Goal: Information Seeking & Learning: Learn about a topic

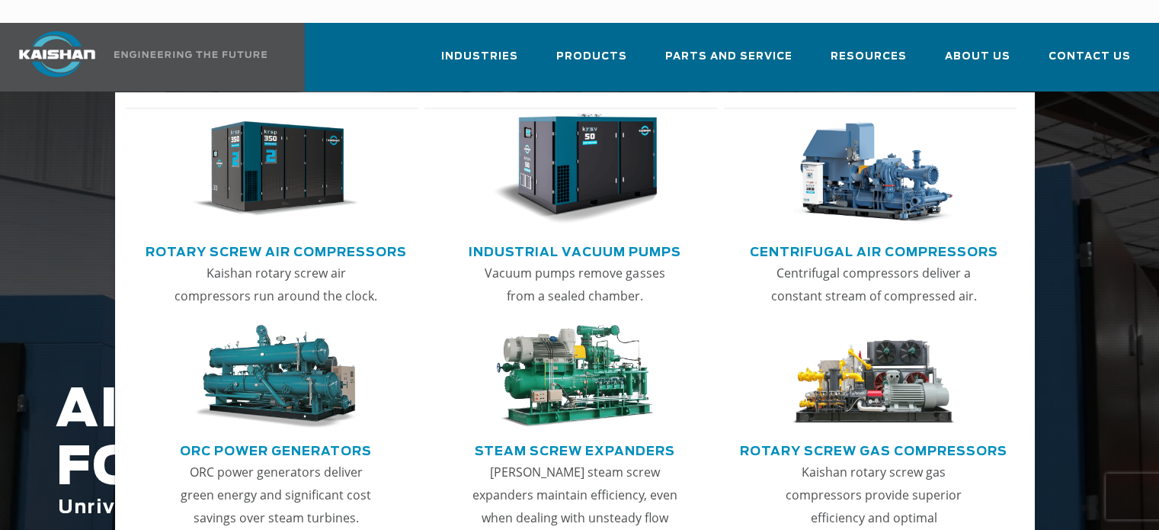
click at [316, 145] on img "Main menu" at bounding box center [275, 169] width 165 height 111
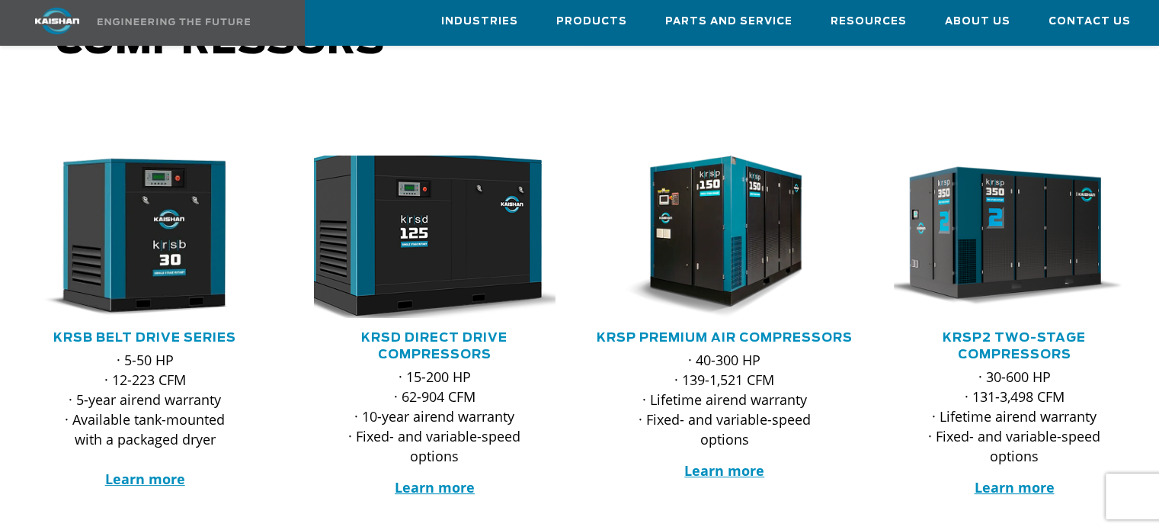
scroll to position [229, 0]
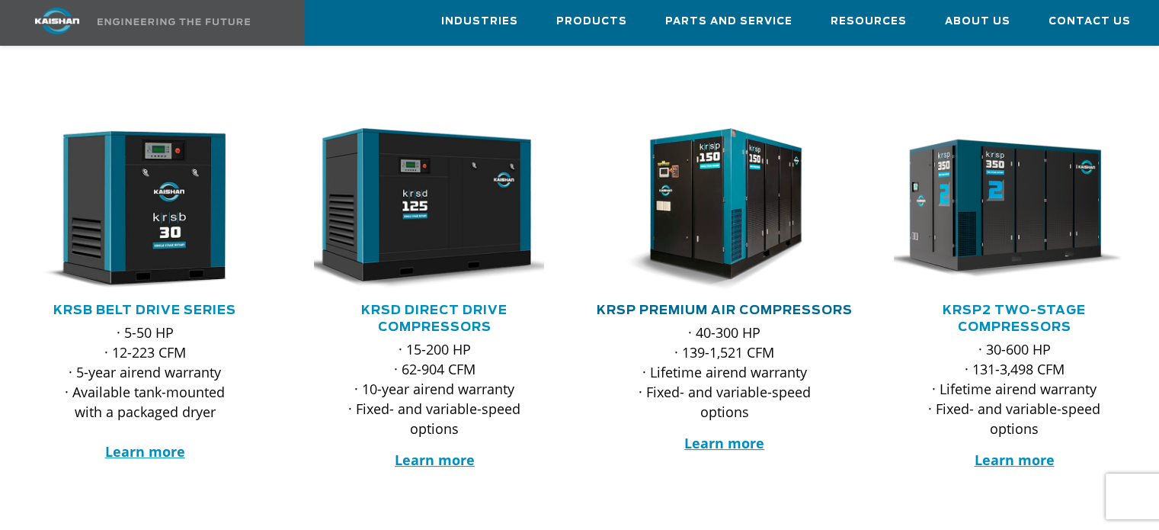
click at [674, 304] on link "KRSP Premium Air Compressors" at bounding box center [725, 310] width 256 height 12
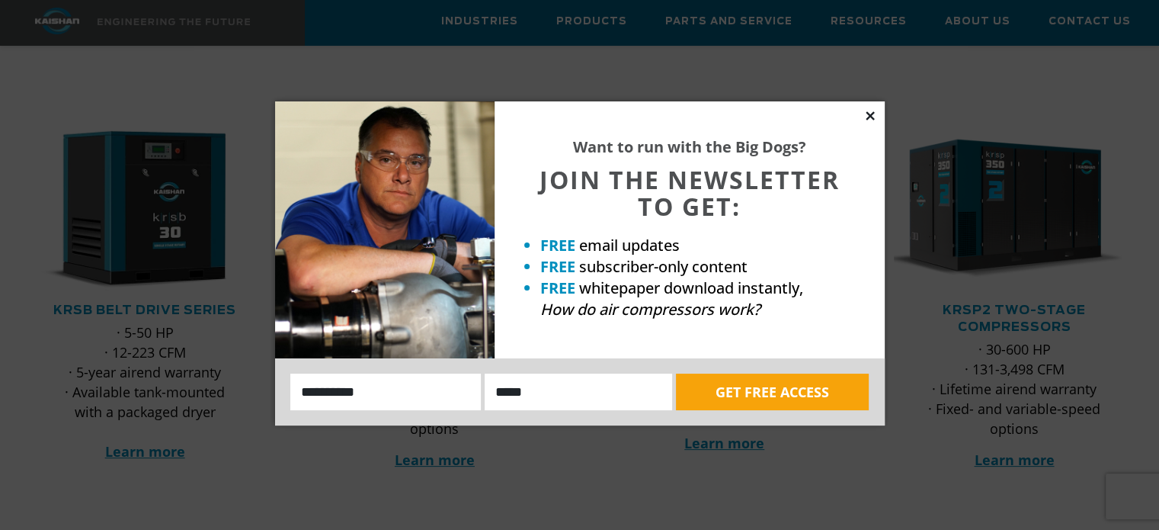
click at [869, 112] on icon at bounding box center [870, 116] width 14 height 14
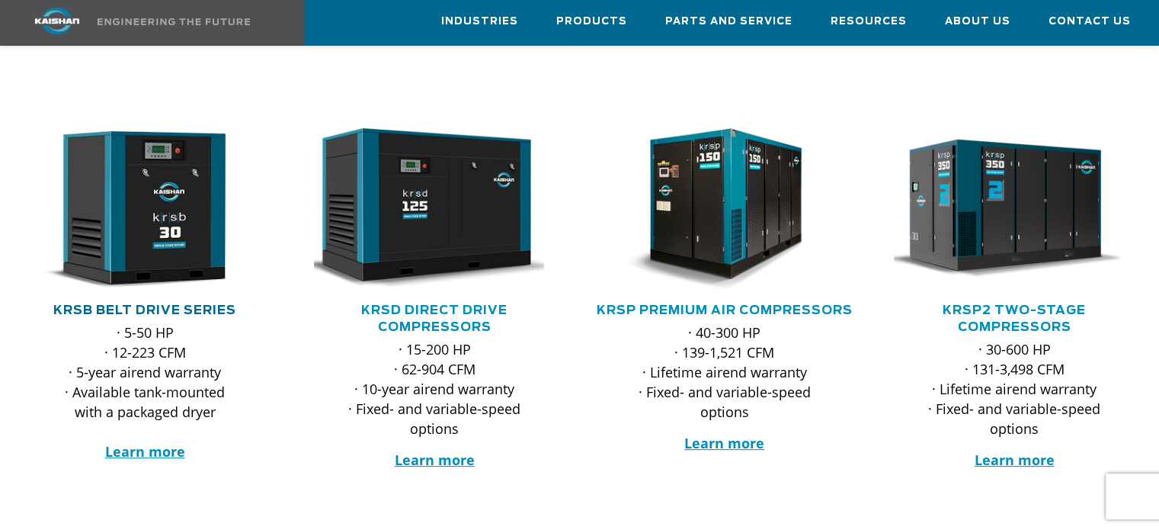
click at [166, 304] on link "KRSB Belt Drive Series" at bounding box center [144, 310] width 183 height 12
click at [155, 442] on strong "Learn more" at bounding box center [145, 451] width 80 height 18
click at [463, 450] on strong "Learn more" at bounding box center [435, 459] width 80 height 18
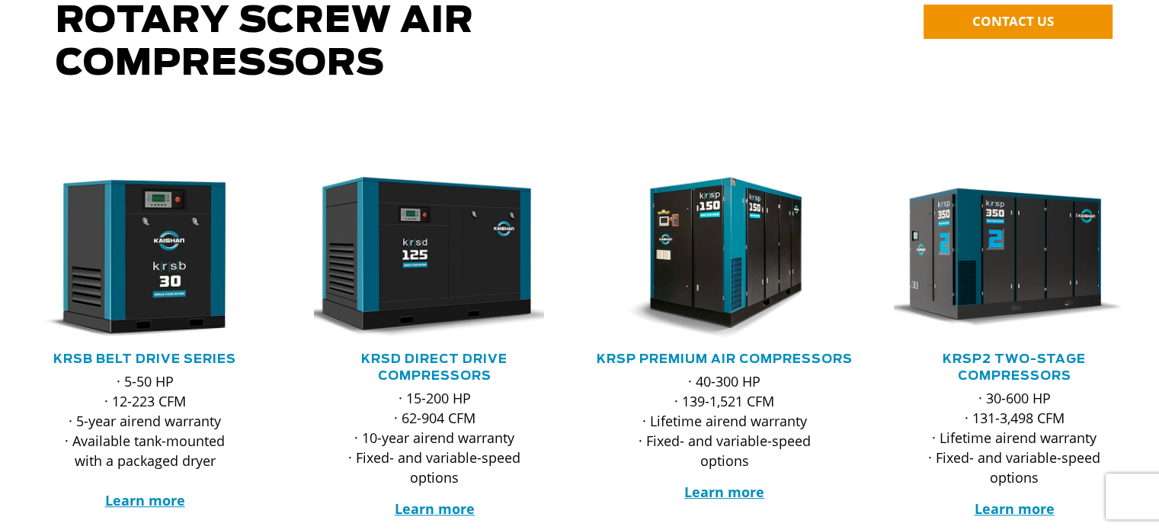
scroll to position [0, 0]
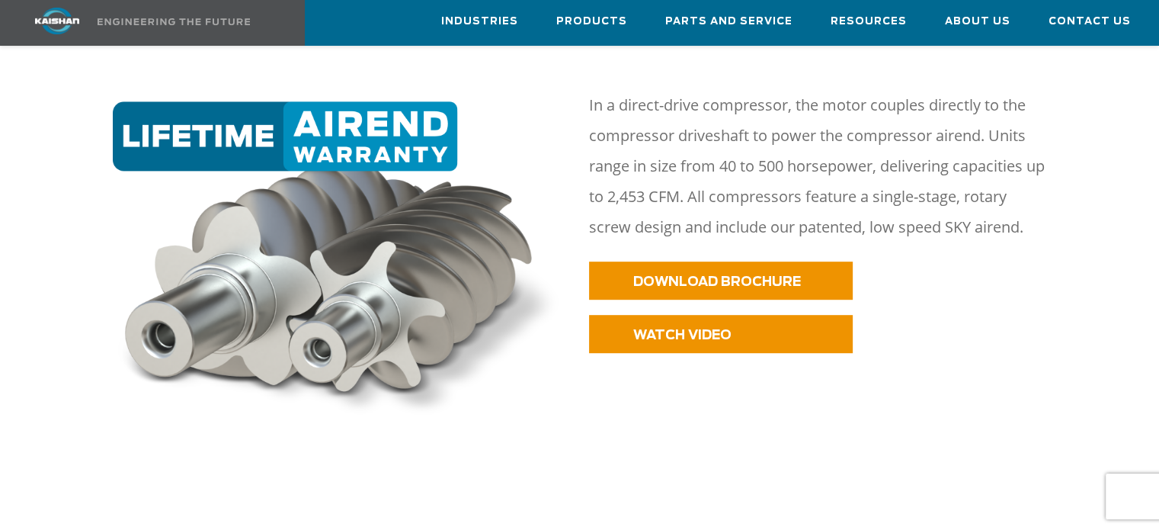
scroll to position [152, 0]
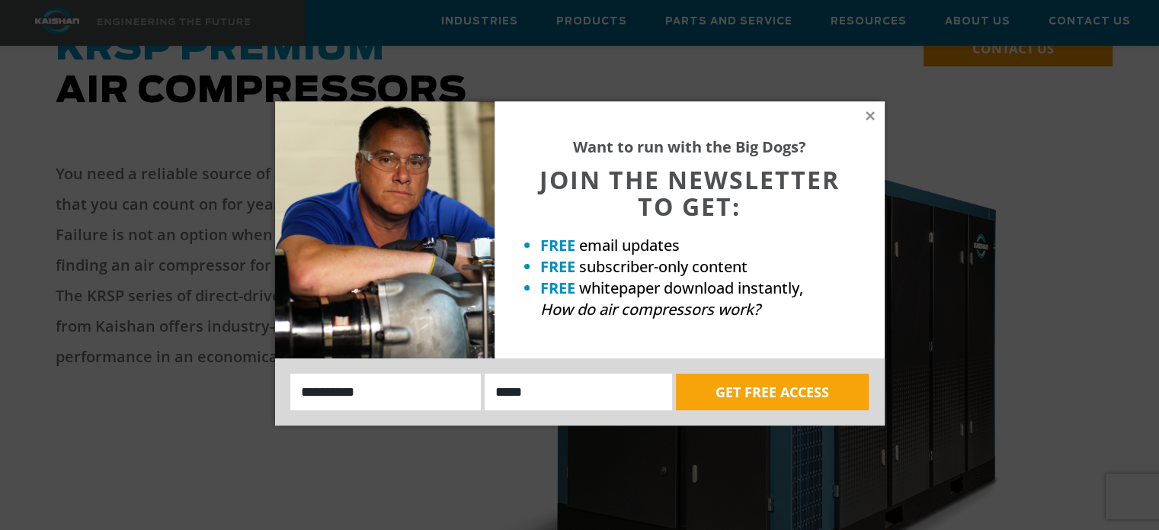
click at [125, 421] on div "Want to run with the Big Dogs? JOIN THE NEWSLETTER TO GET: FREE email updates F…" at bounding box center [579, 265] width 1159 height 530
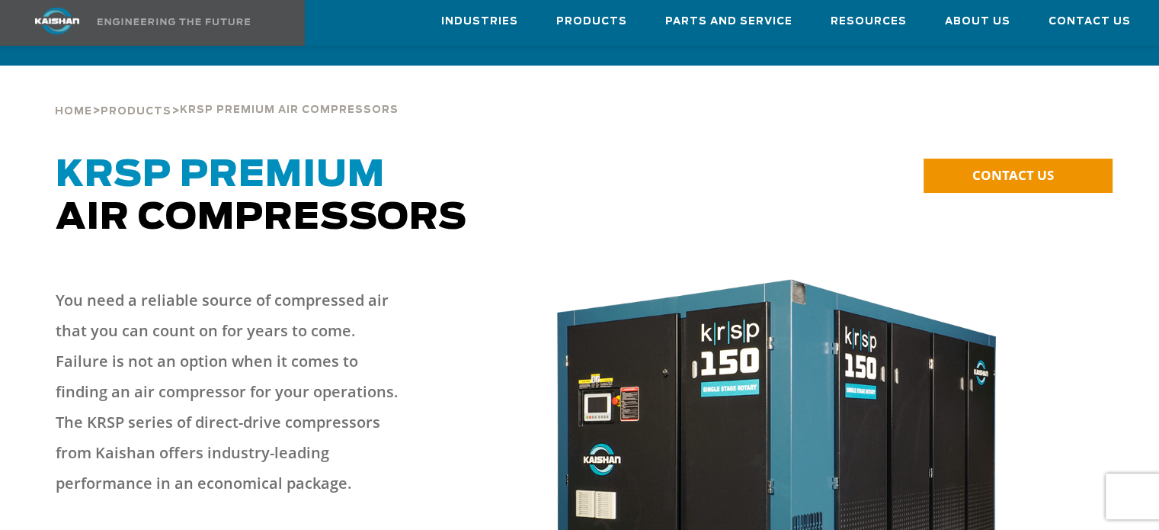
scroll to position [0, 0]
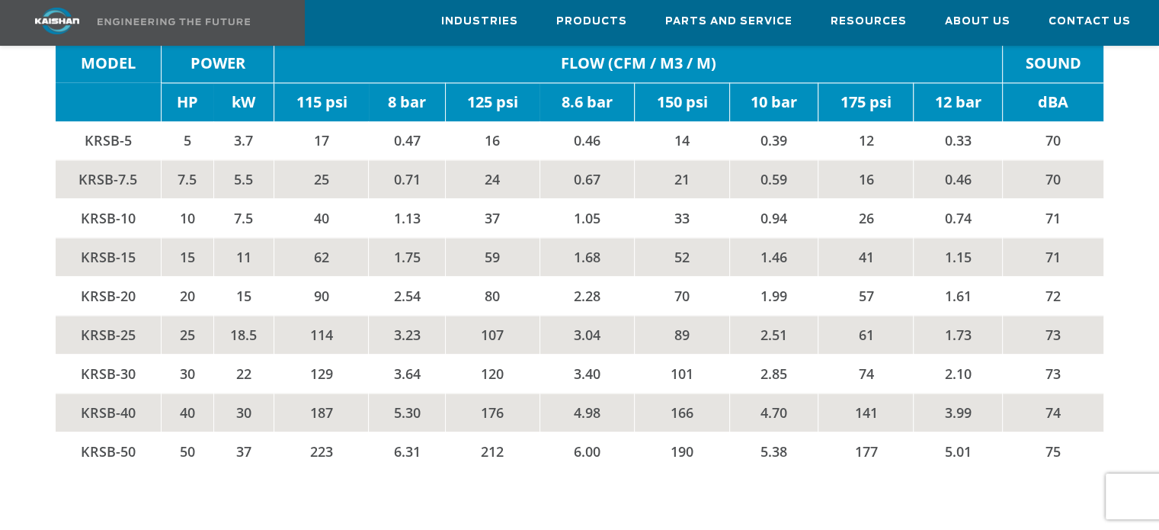
scroll to position [2438, 0]
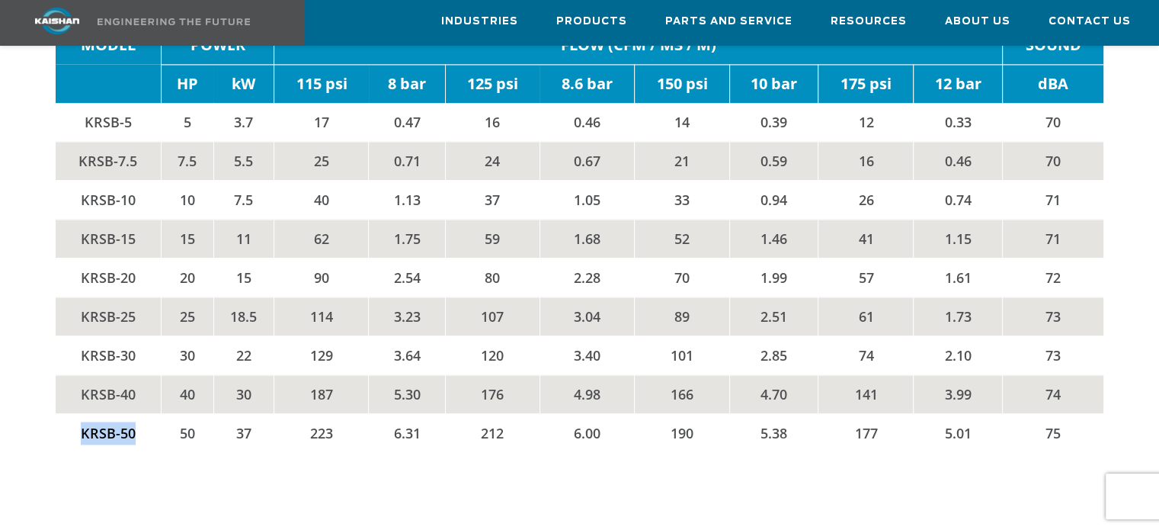
drag, startPoint x: 79, startPoint y: 404, endPoint x: 136, endPoint y: 402, distance: 57.2
click at [136, 413] on td "KRSB-50" at bounding box center [108, 432] width 105 height 39
copy td "KRSB-50"
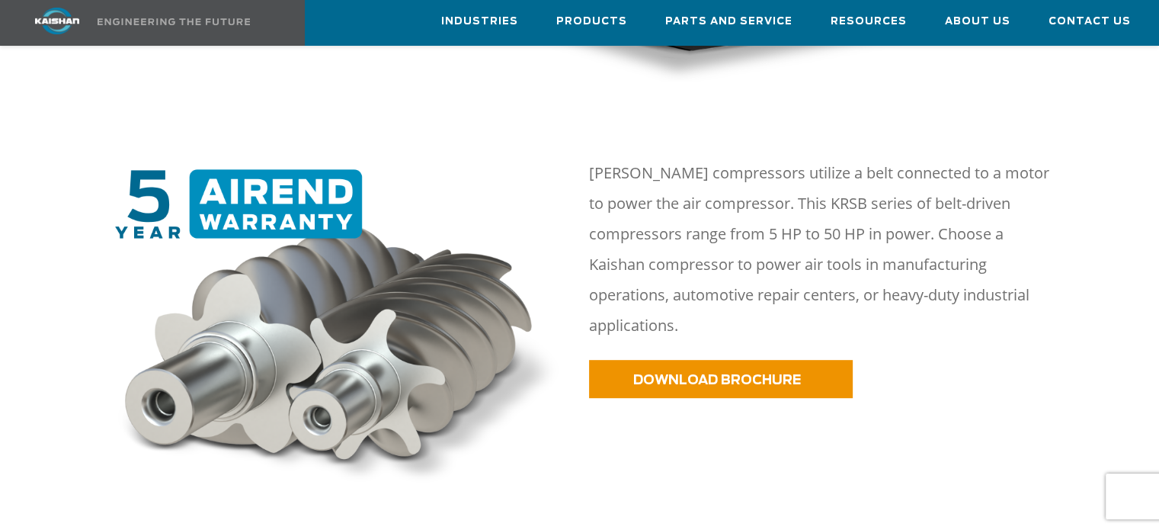
scroll to position [152, 0]
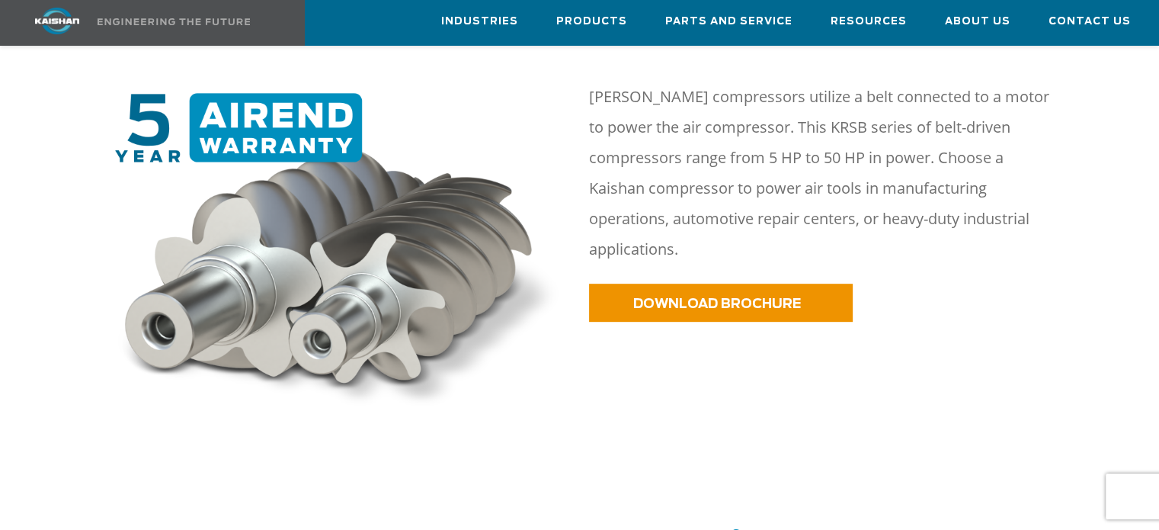
scroll to position [838, 0]
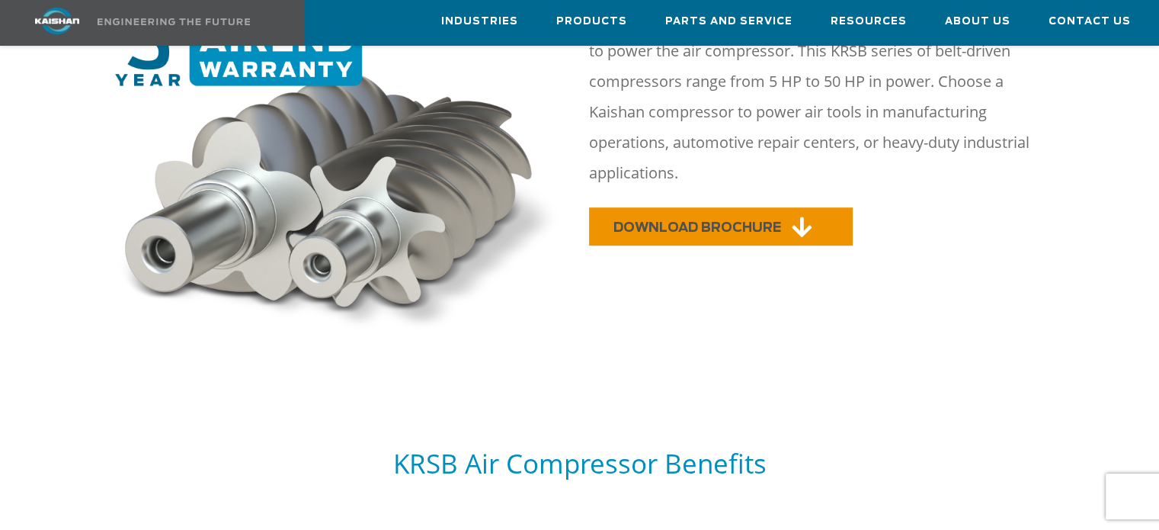
click at [689, 221] on span "DOWNLOAD BROCHURE" at bounding box center [697, 227] width 168 height 13
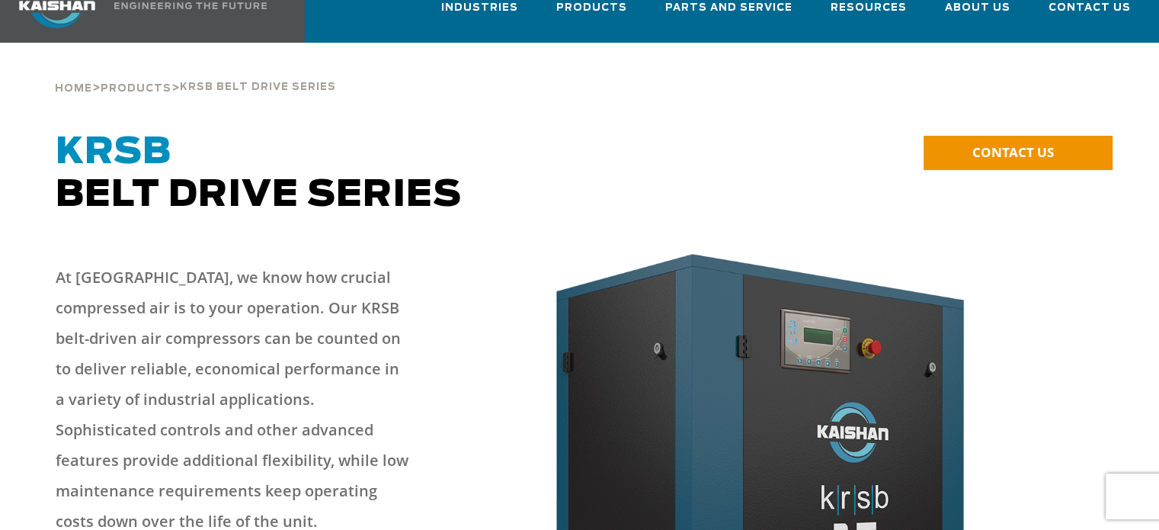
scroll to position [0, 0]
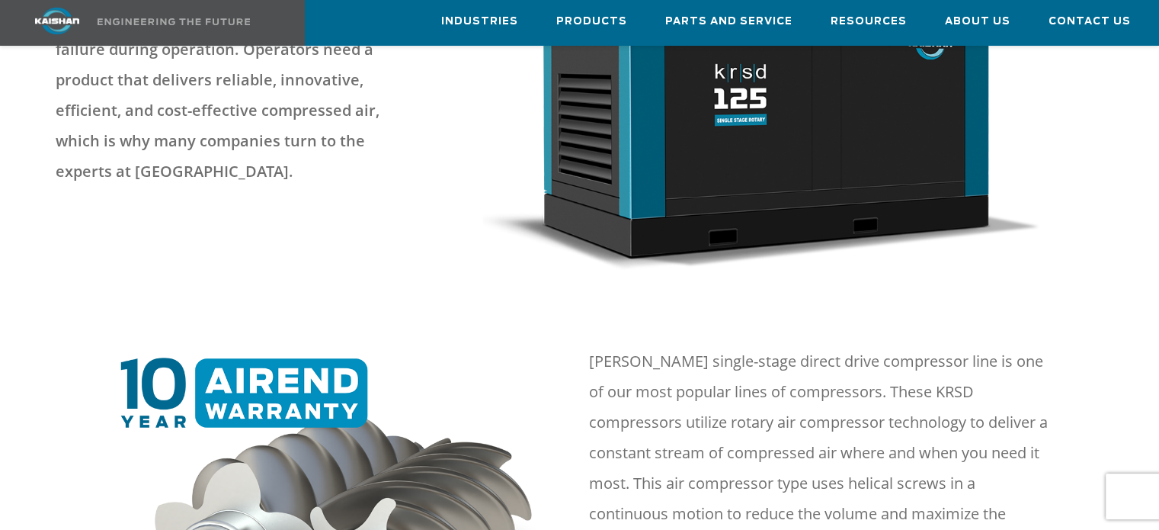
scroll to position [229, 0]
